Goal: Navigation & Orientation: Find specific page/section

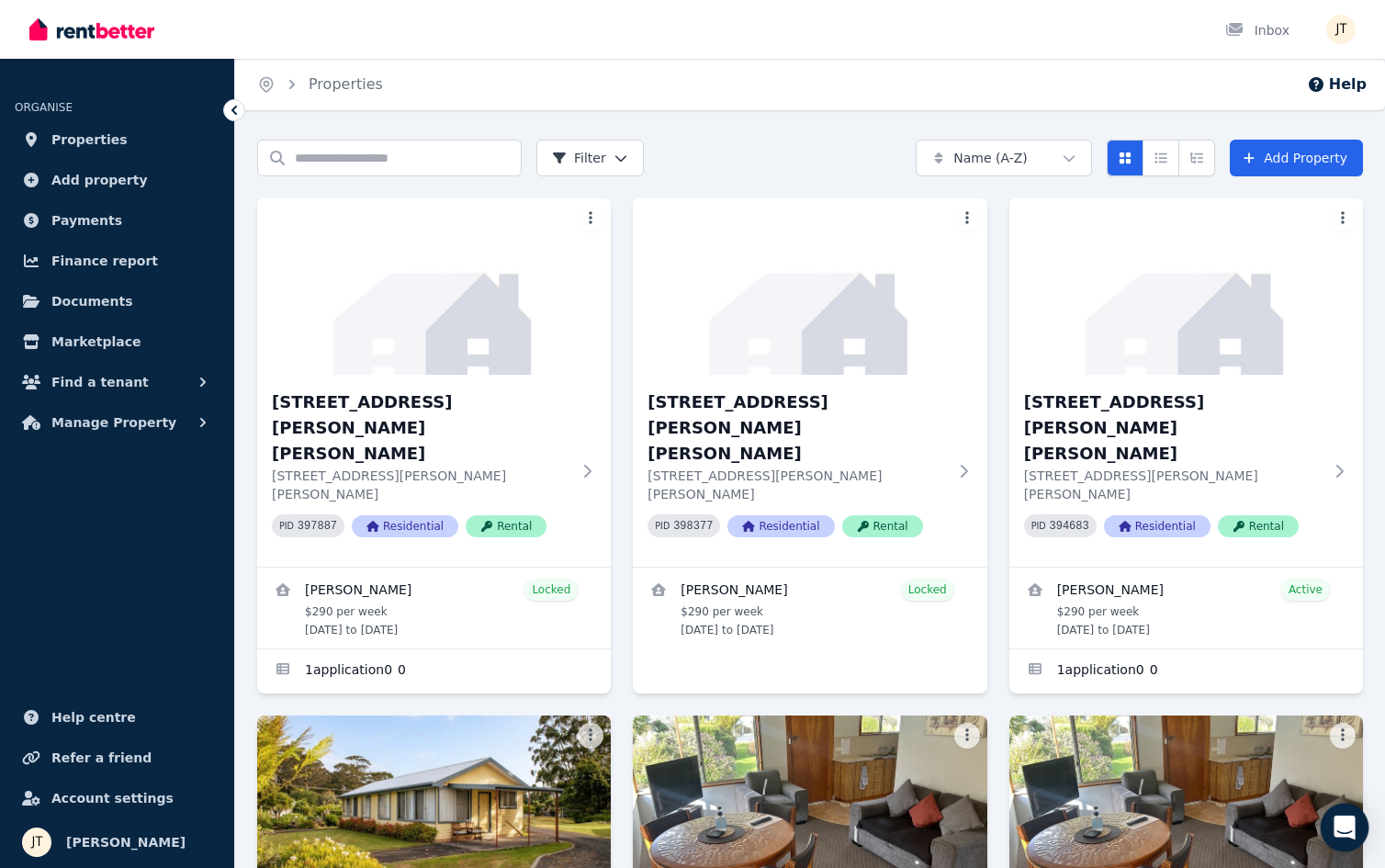
click at [1346, 834] on icon "Open Intercom Messenger" at bounding box center [1343, 827] width 21 height 24
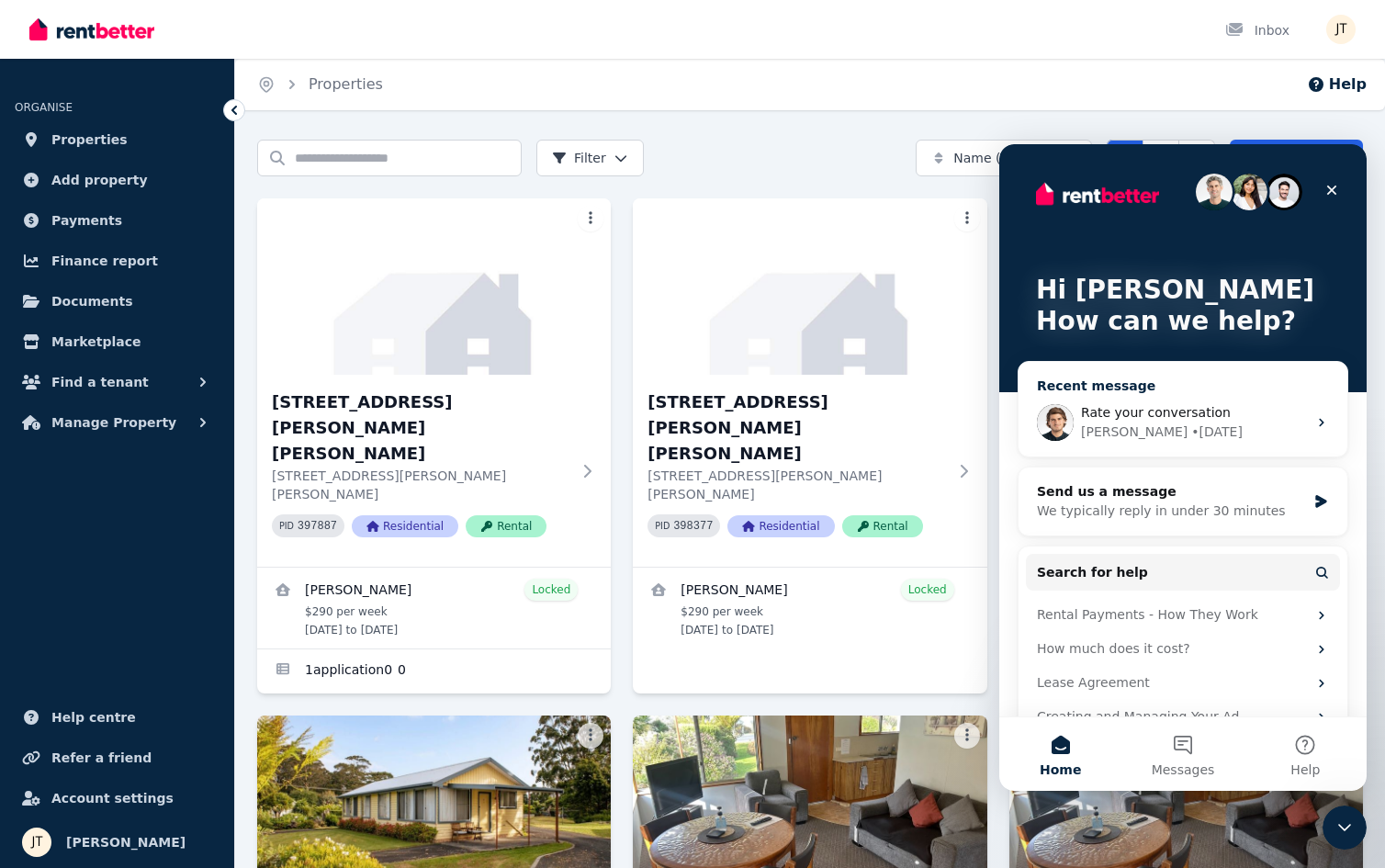
click at [1152, 422] on div "Rate your conversation" at bounding box center [1193, 412] width 226 height 19
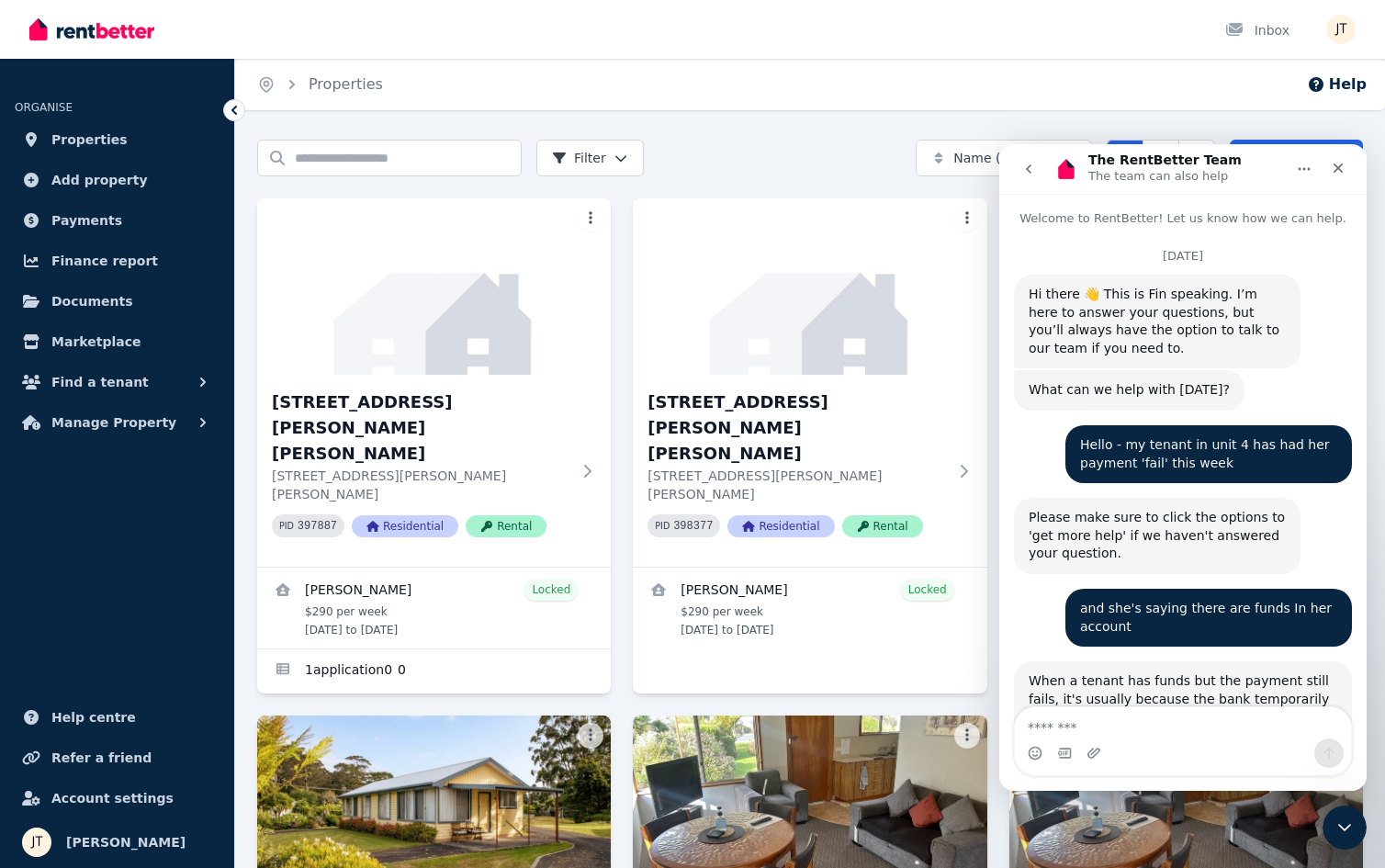
click at [1146, 731] on textarea "Message…" at bounding box center [1183, 722] width 336 height 31
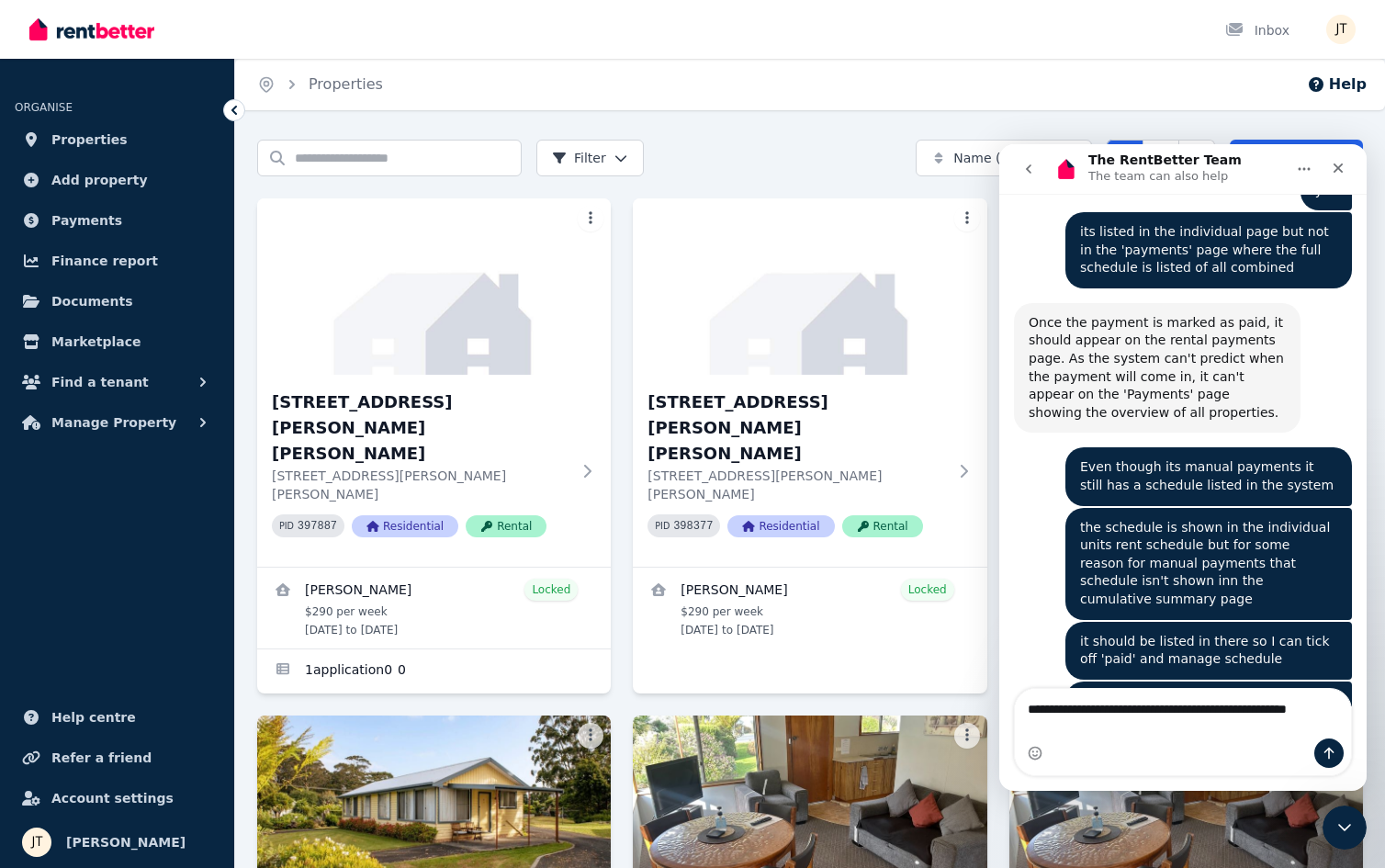
scroll to position [6130, 0]
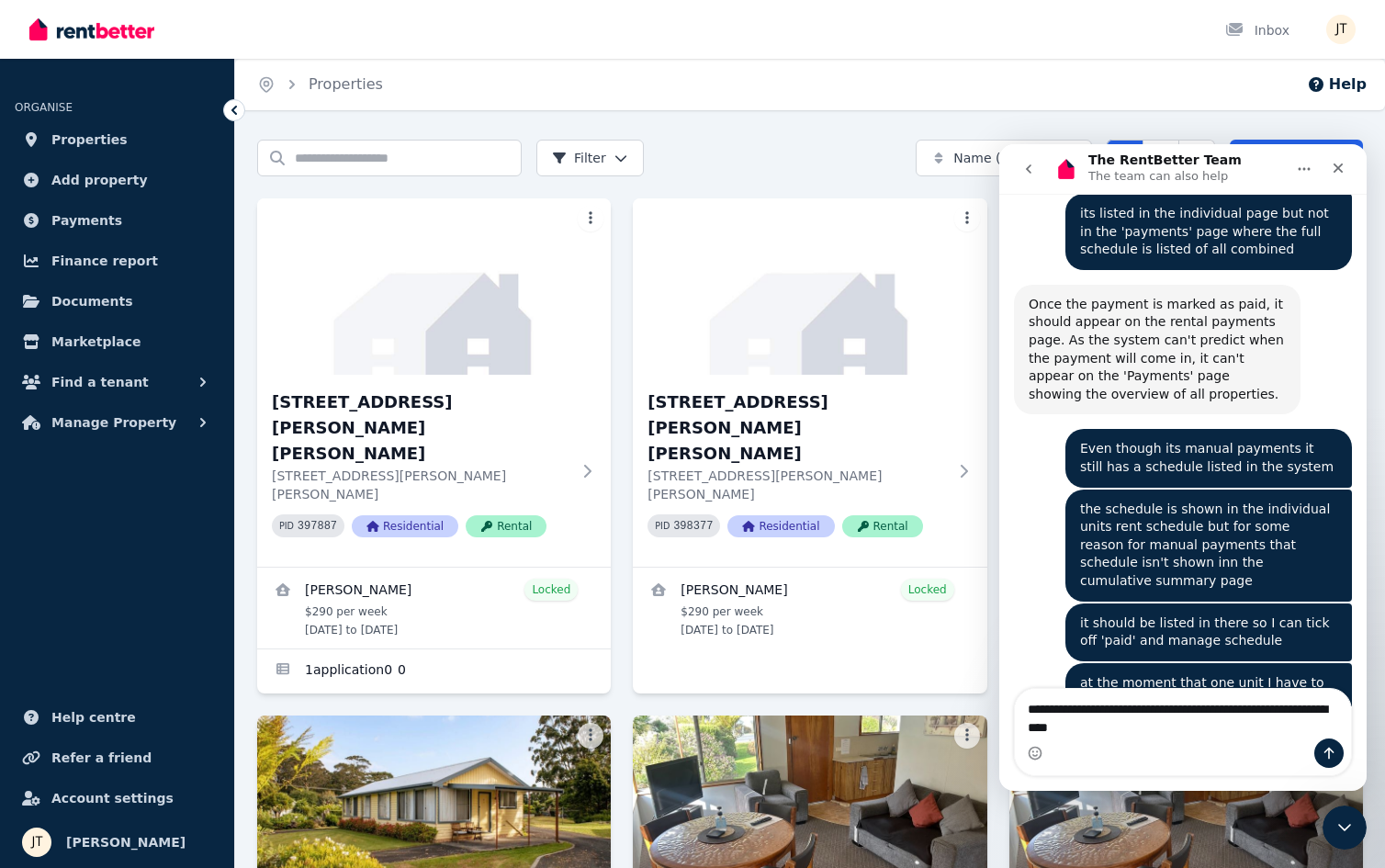
type textarea "**********"
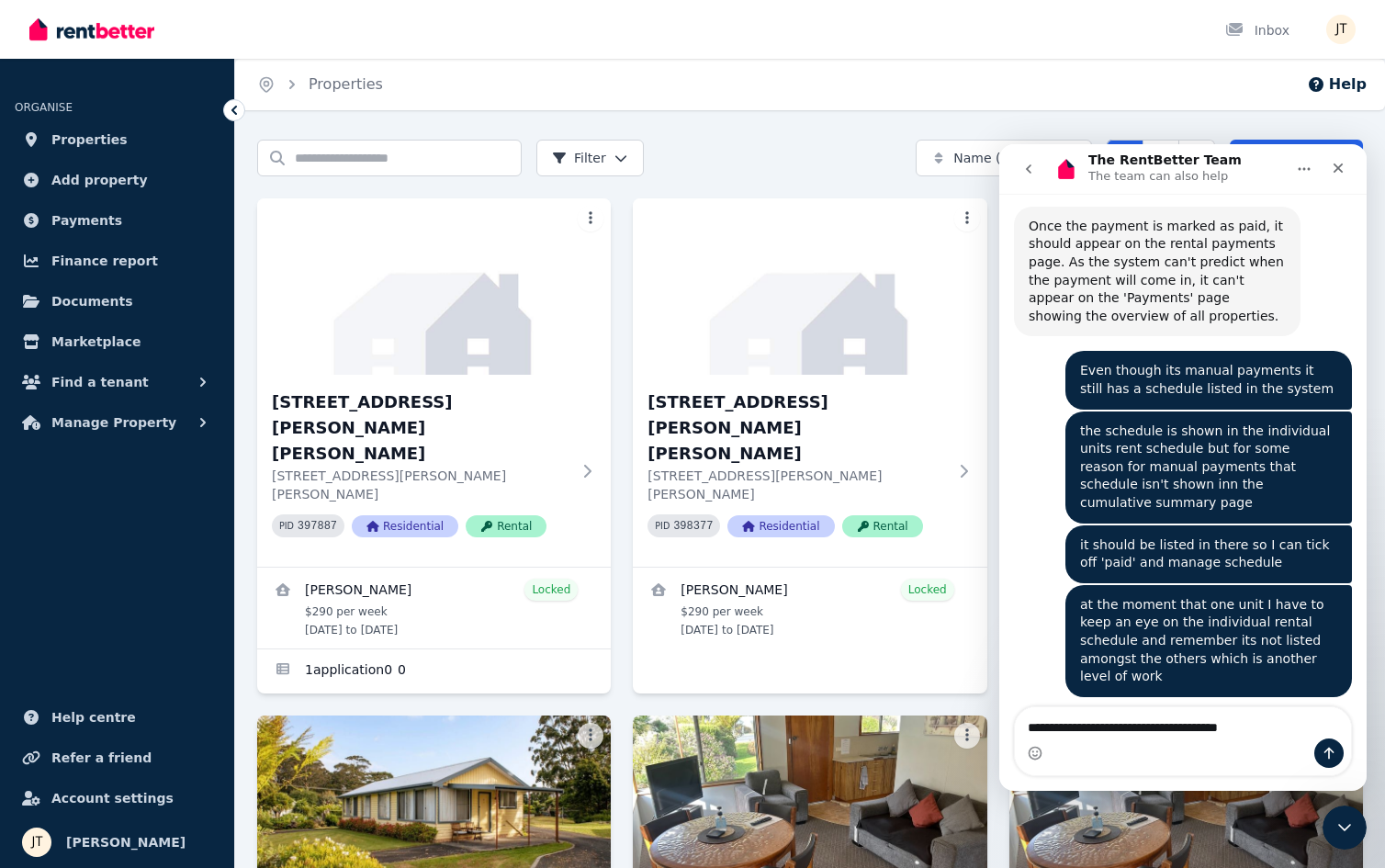
type textarea "**********"
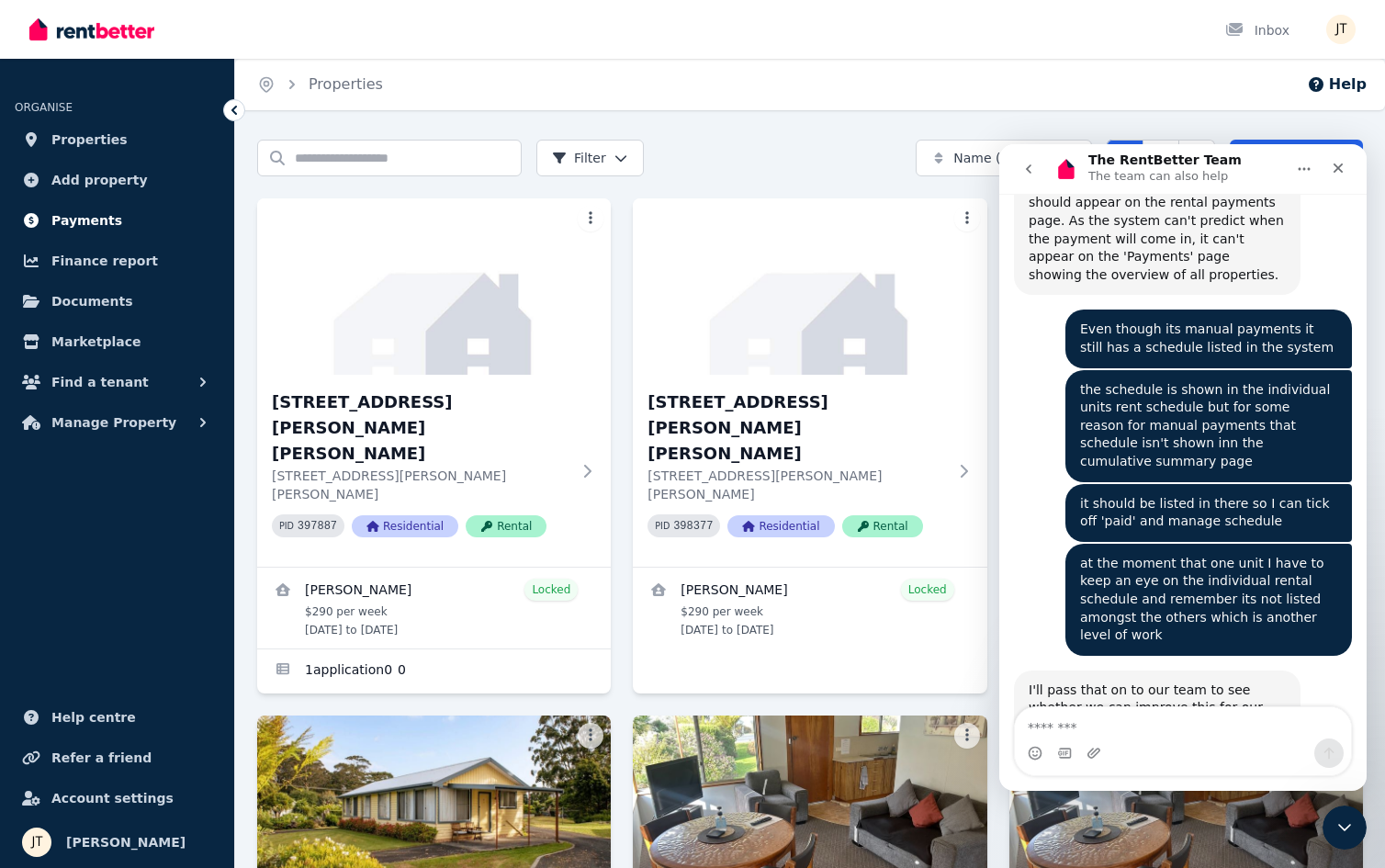
click at [97, 220] on span "Payments" at bounding box center [87, 220] width 71 height 22
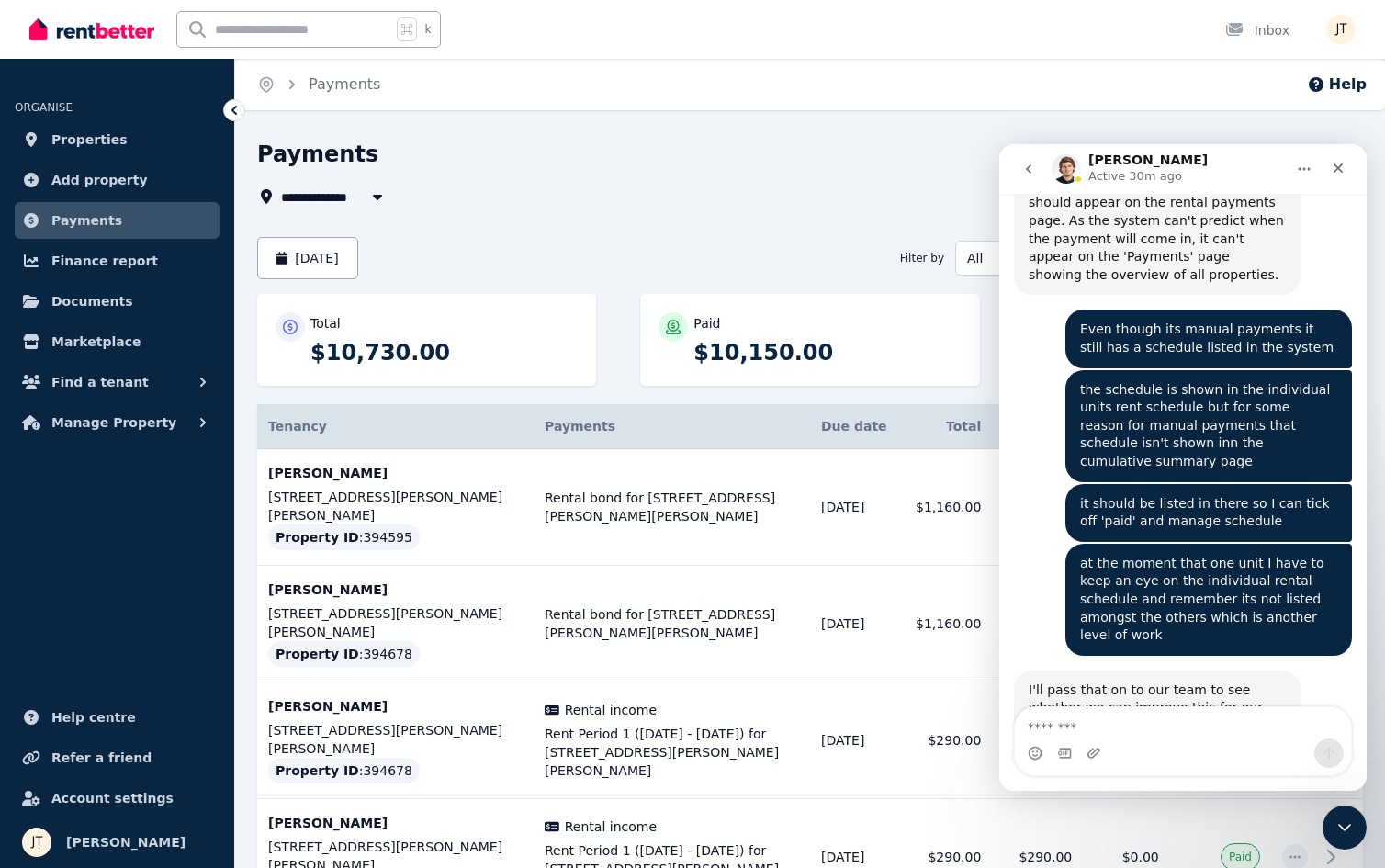
click at [677, 177] on div "**********" at bounding box center [722, 173] width 931 height 68
click at [1346, 170] on div "Close" at bounding box center [1338, 168] width 33 height 33
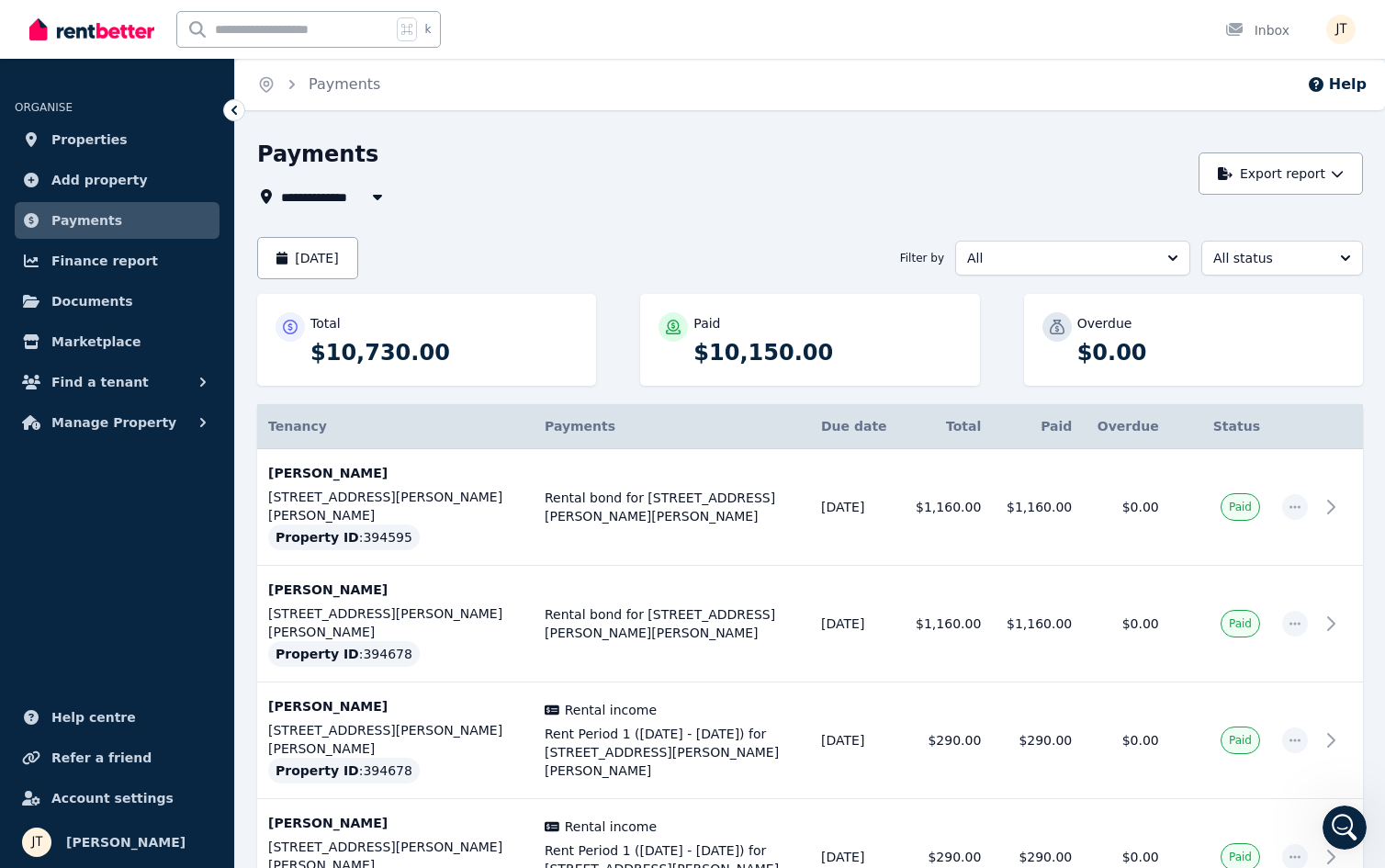
click at [1064, 141] on div "Payments" at bounding box center [722, 157] width 931 height 35
click at [97, 135] on span "Properties" at bounding box center [90, 139] width 77 height 22
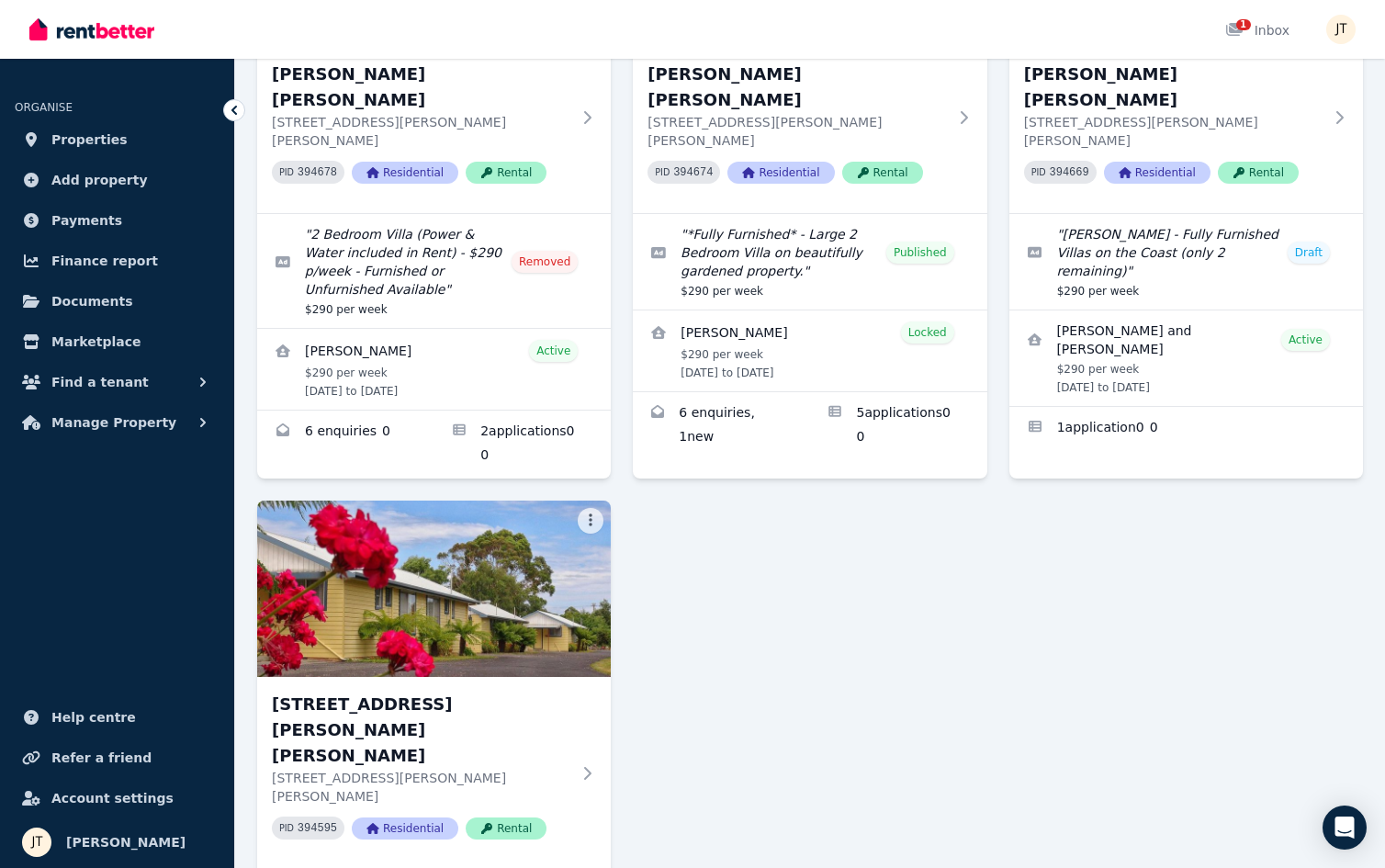
scroll to position [870, 0]
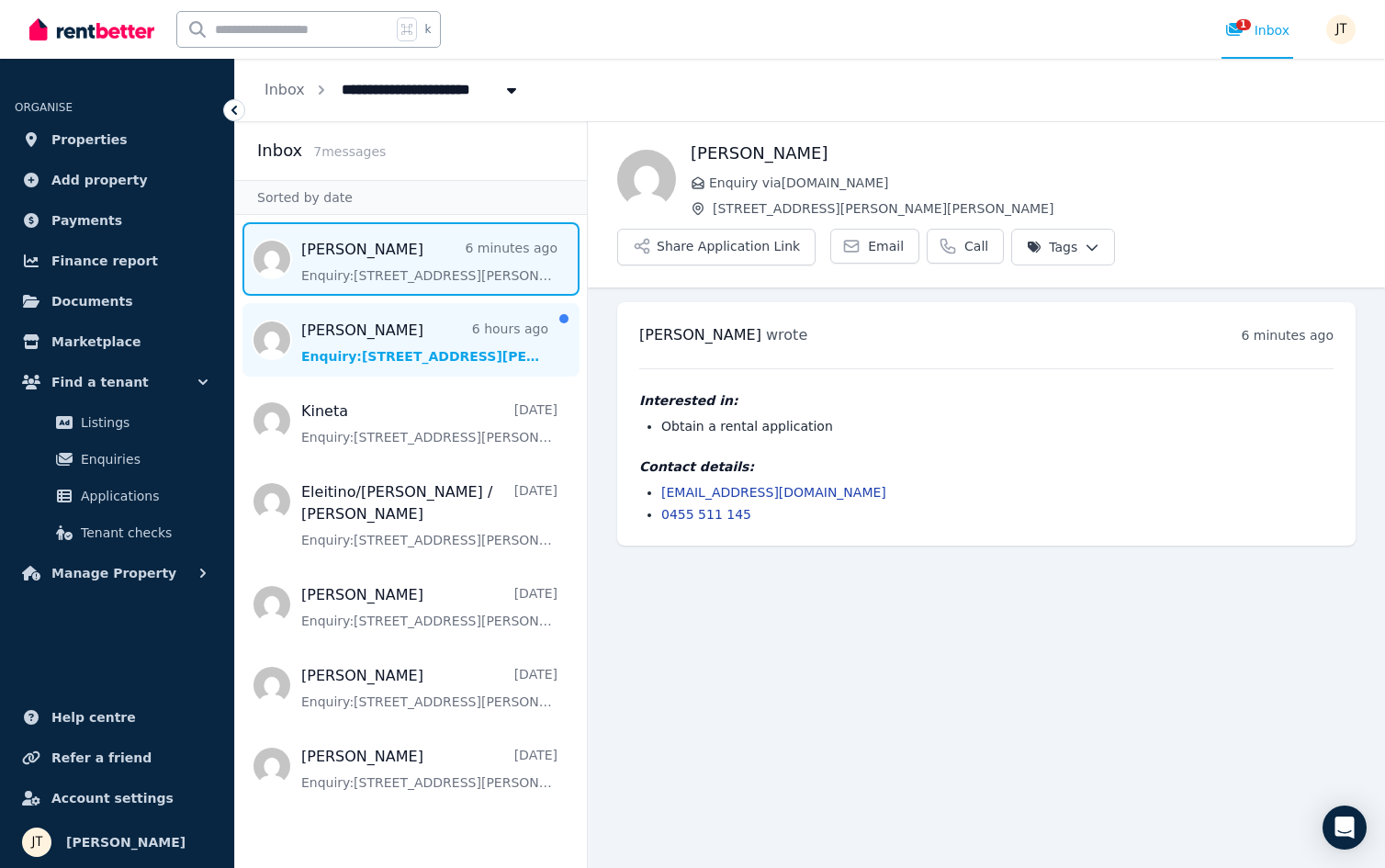
click at [352, 350] on span "Message list" at bounding box center [411, 339] width 352 height 74
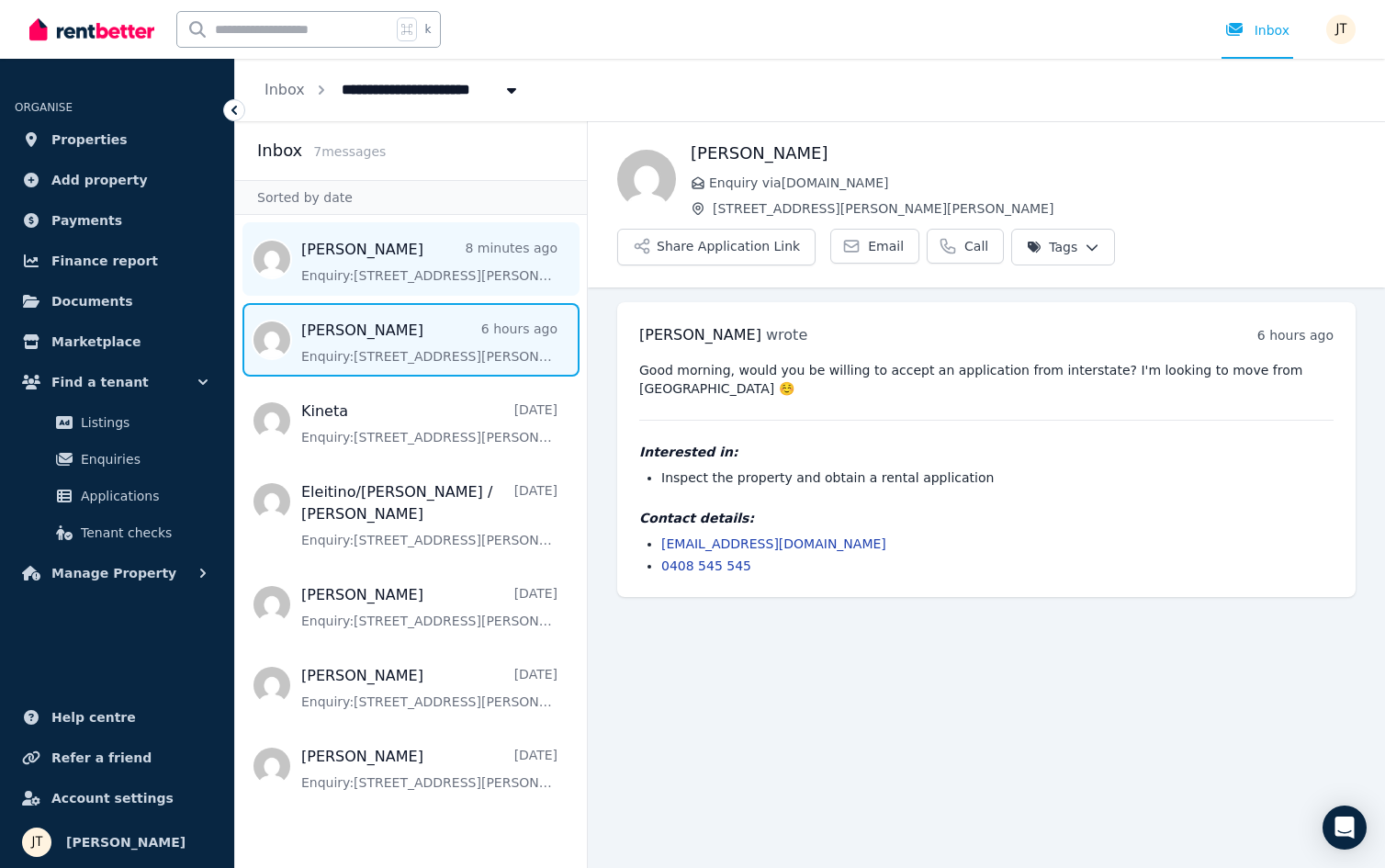
click at [430, 278] on span "Message list" at bounding box center [411, 259] width 352 height 74
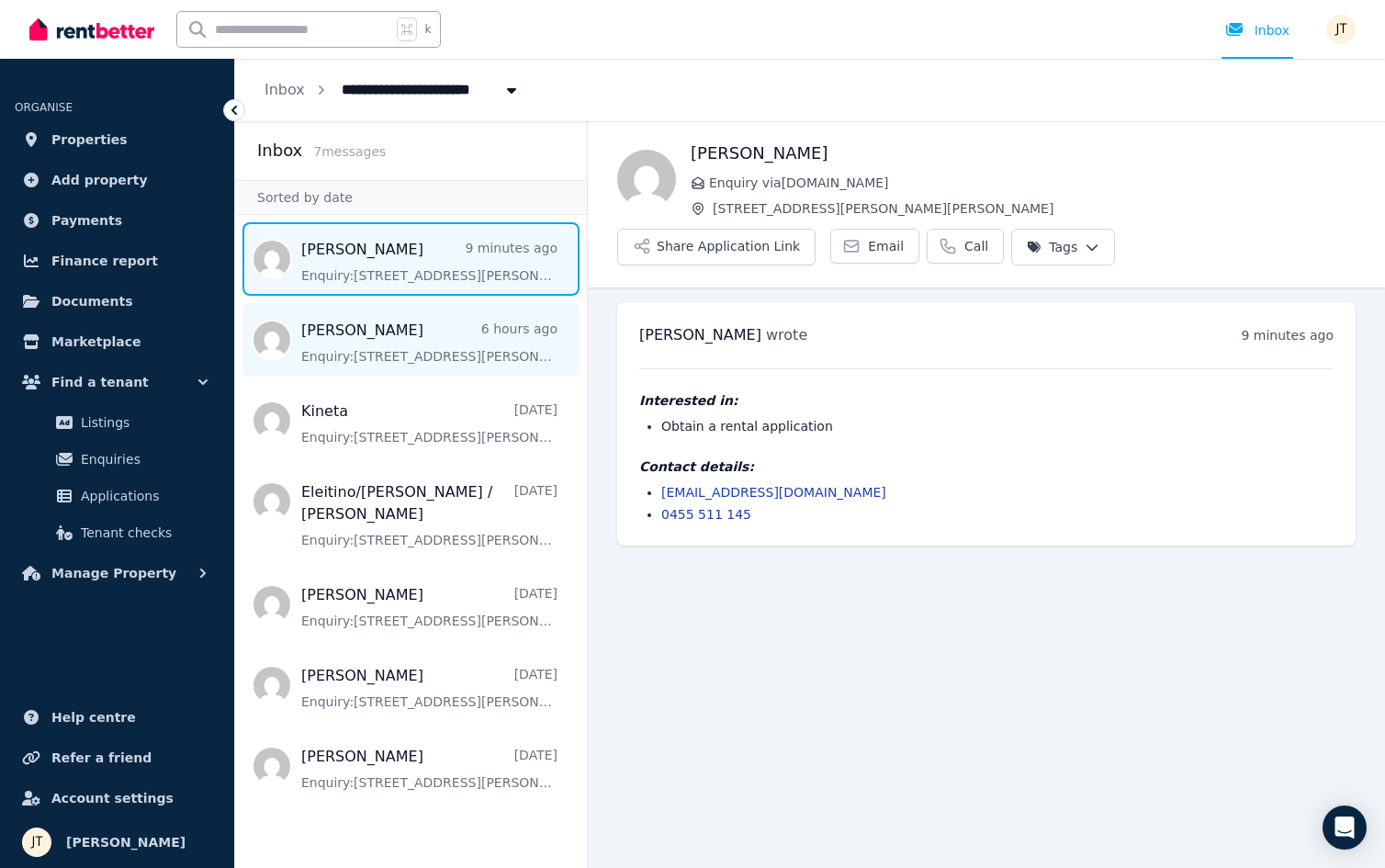
click at [442, 315] on span "Message list" at bounding box center [411, 339] width 352 height 74
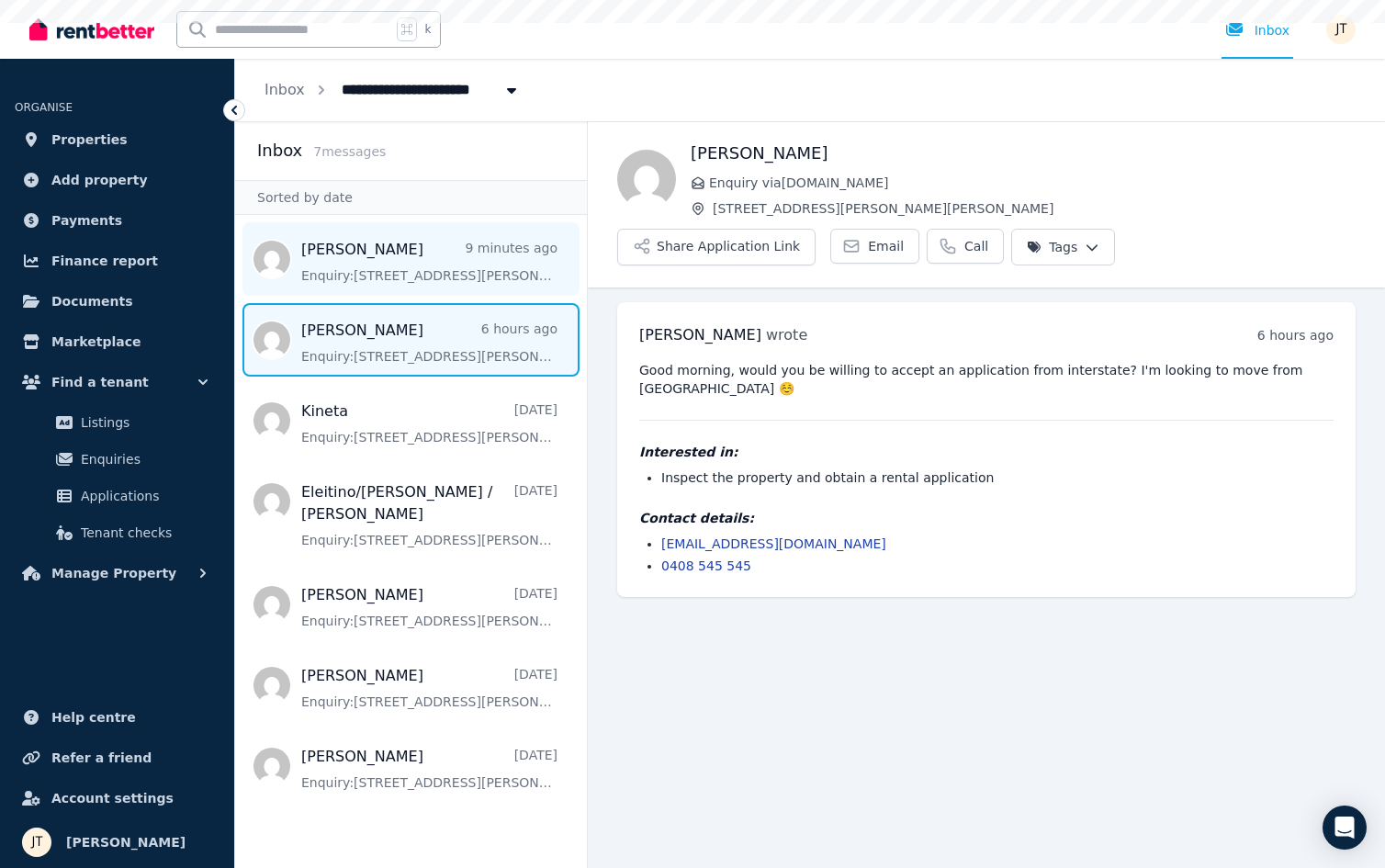
click at [446, 279] on span "Message list" at bounding box center [411, 259] width 352 height 74
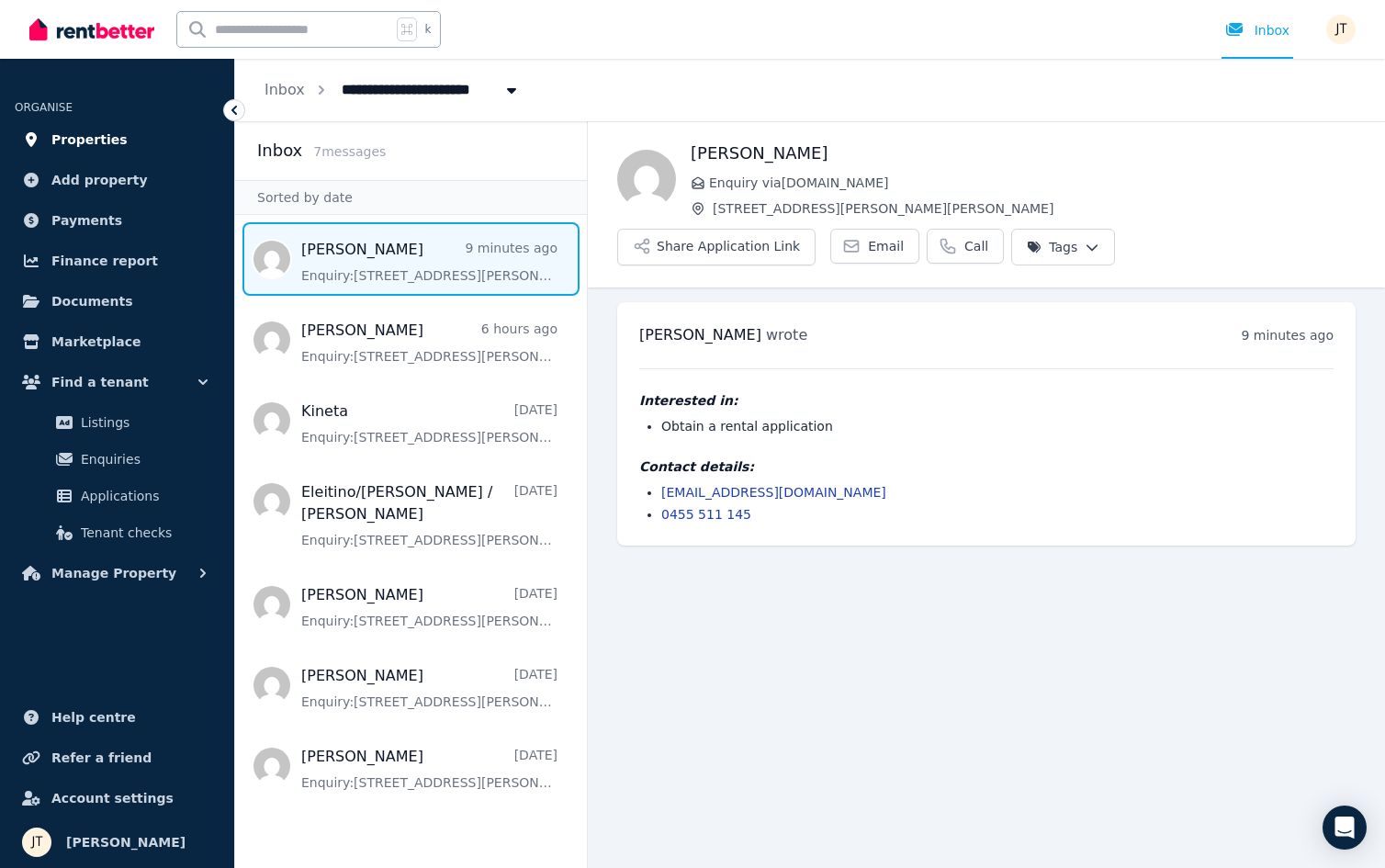
click at [97, 137] on span "Properties" at bounding box center [90, 139] width 77 height 22
